Goal: Navigation & Orientation: Find specific page/section

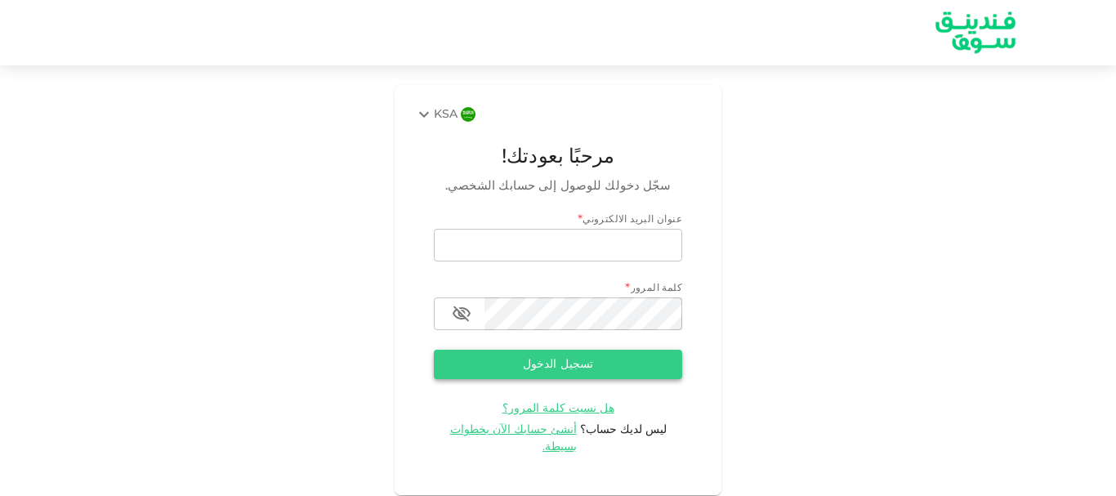
type input "[EMAIL_ADDRESS][DOMAIN_NAME]"
click at [578, 364] on button "تسجيل الدخول" at bounding box center [558, 364] width 248 height 29
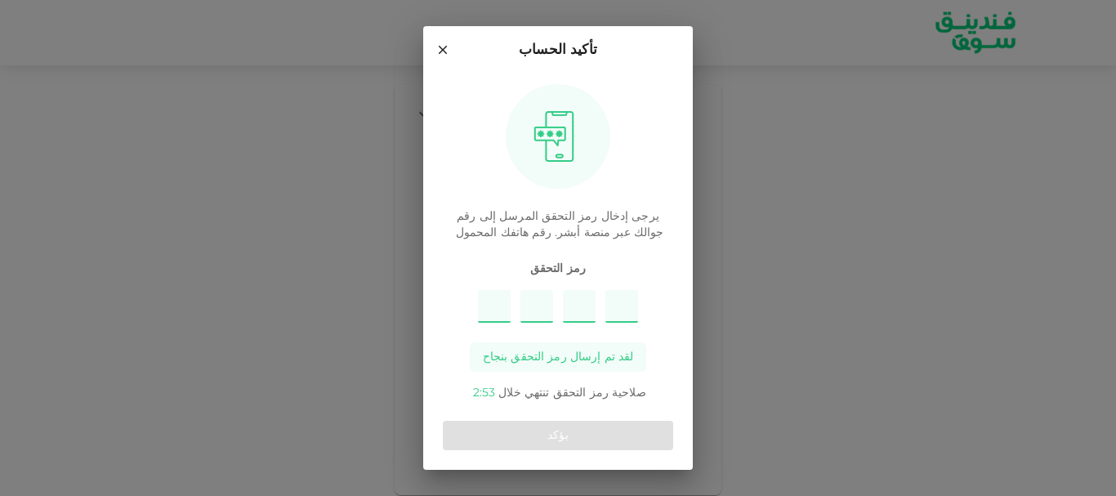
type input "3"
type input "6"
type input "7"
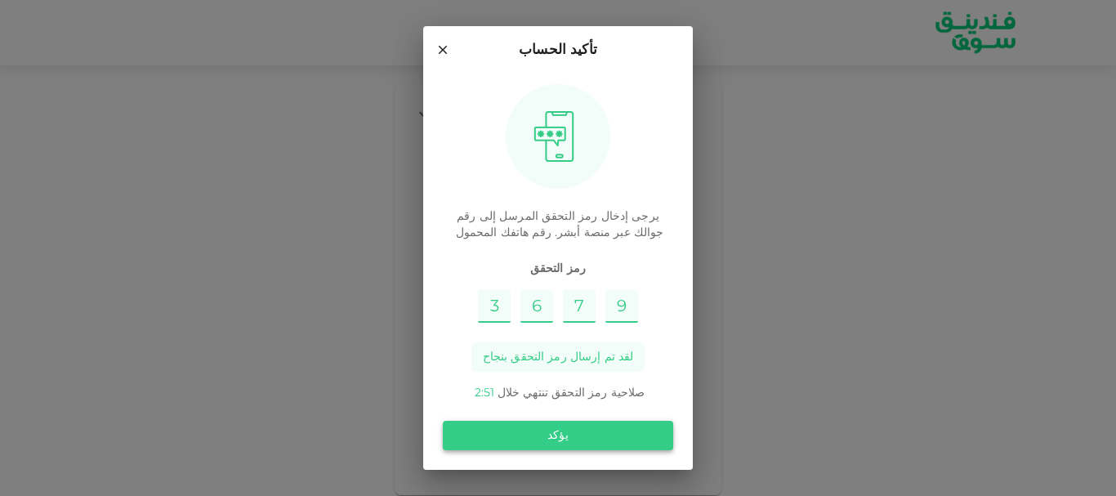
type input "9"
click at [584, 432] on button "يؤكد" at bounding box center [558, 435] width 230 height 29
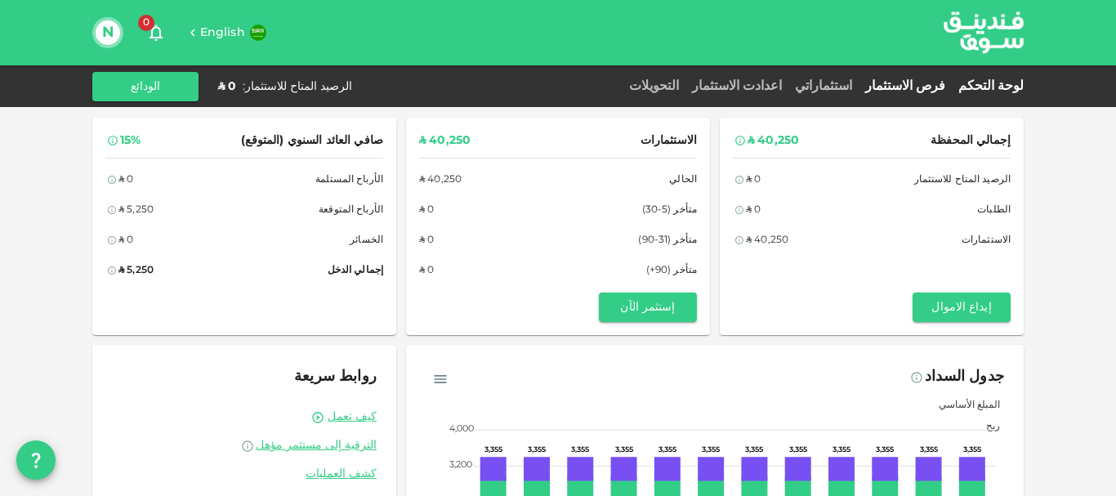
click at [924, 83] on link "فرص الاستثمار" at bounding box center [905, 86] width 93 height 12
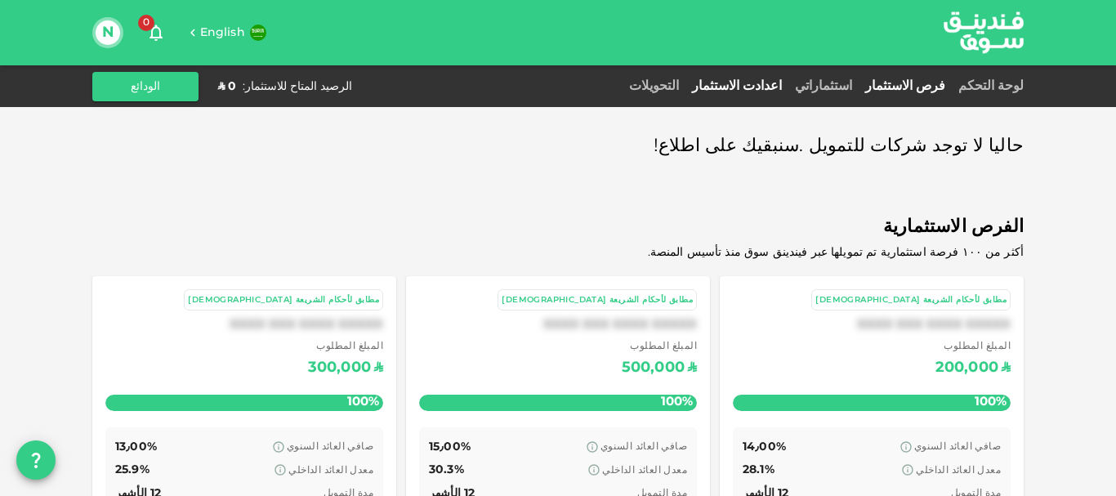
click at [779, 87] on link "اعدادت الاستثمار" at bounding box center [736, 86] width 103 height 12
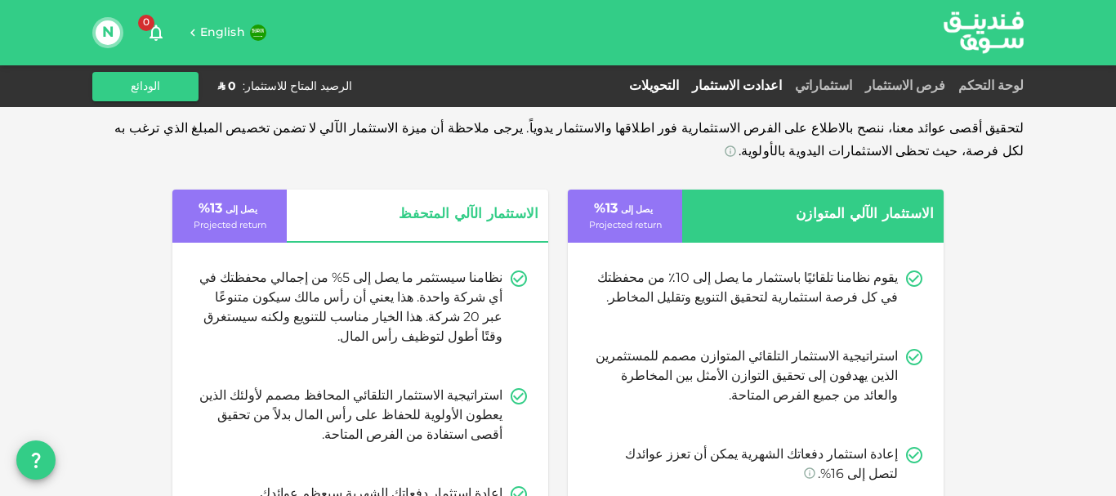
click at [685, 82] on link "التحويلات" at bounding box center [654, 86] width 63 height 12
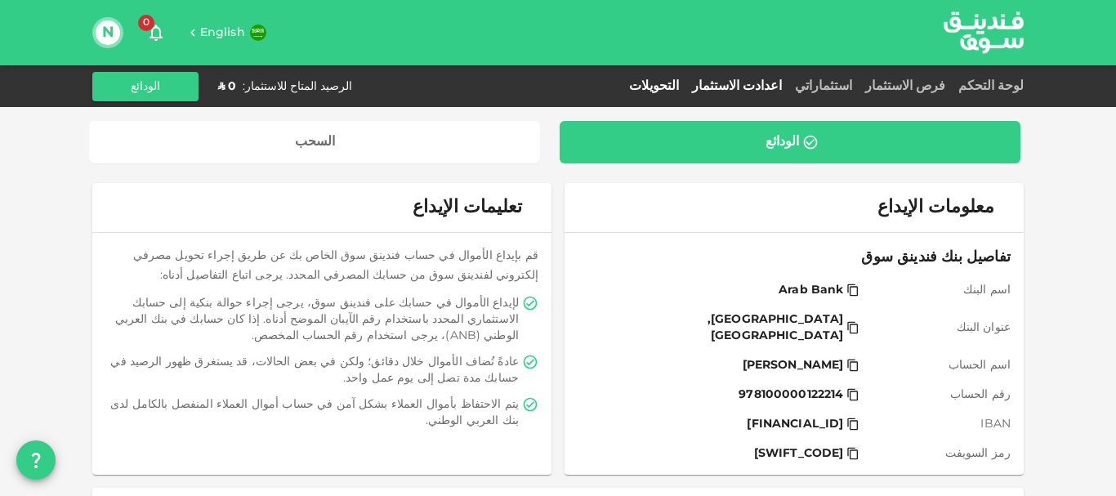
click at [776, 85] on link "اعدادت الاستثمار" at bounding box center [736, 86] width 103 height 12
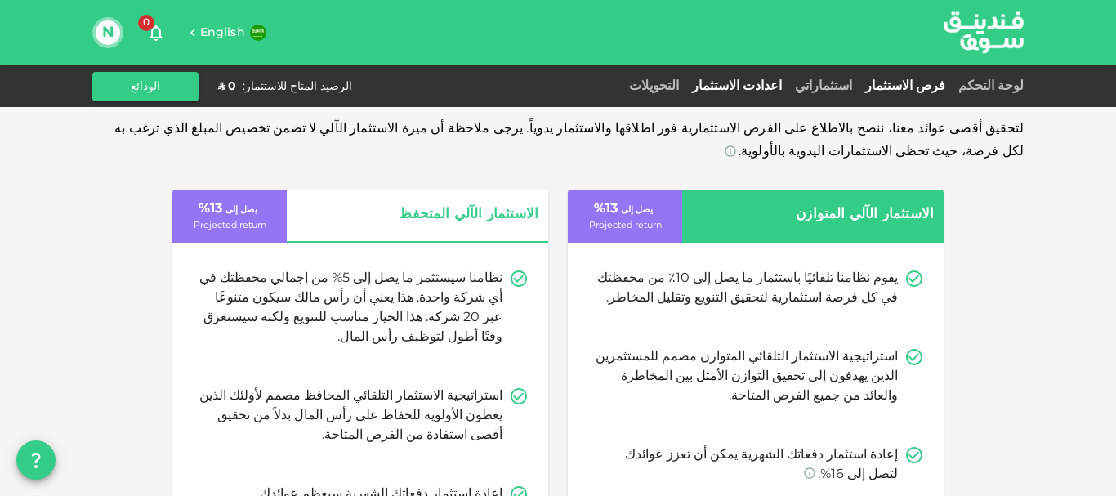
click at [952, 86] on link "فرص الاستثمار" at bounding box center [905, 86] width 93 height 12
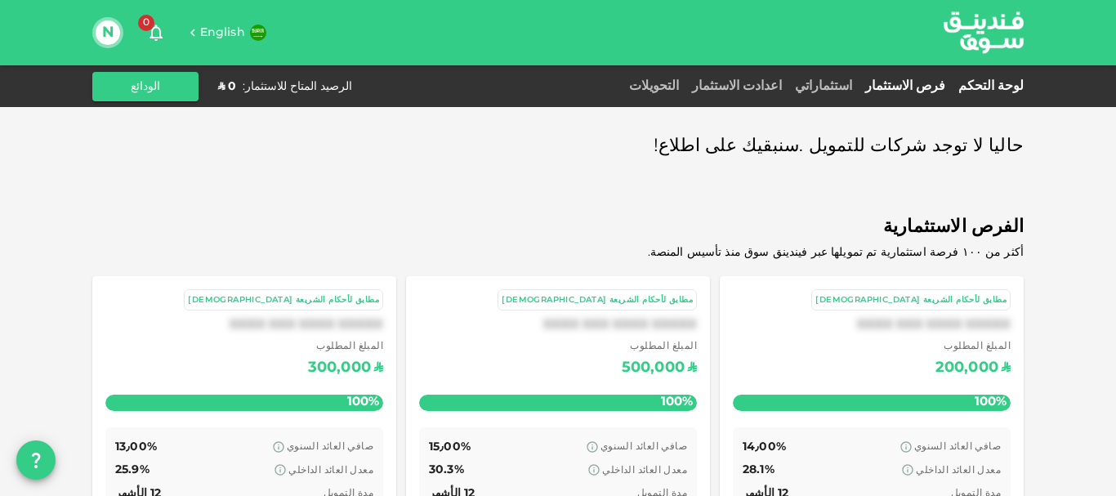
click at [997, 84] on link "لوحة التحكم" at bounding box center [988, 86] width 72 height 12
